Goal: Task Accomplishment & Management: Manage account settings

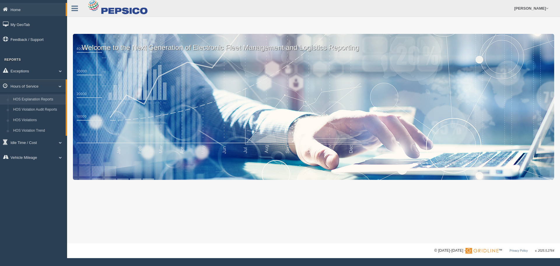
click at [25, 97] on link "HOS Explanation Reports" at bounding box center [38, 99] width 55 height 11
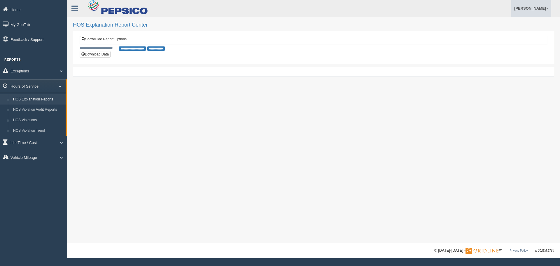
click at [536, 8] on link "[PERSON_NAME]" at bounding box center [531, 8] width 40 height 17
drag, startPoint x: 504, startPoint y: 33, endPoint x: 442, endPoint y: 33, distance: 61.6
click at [503, 33] on link "Log Off" at bounding box center [519, 35] width 64 height 12
